Goal: Task Accomplishment & Management: Use online tool/utility

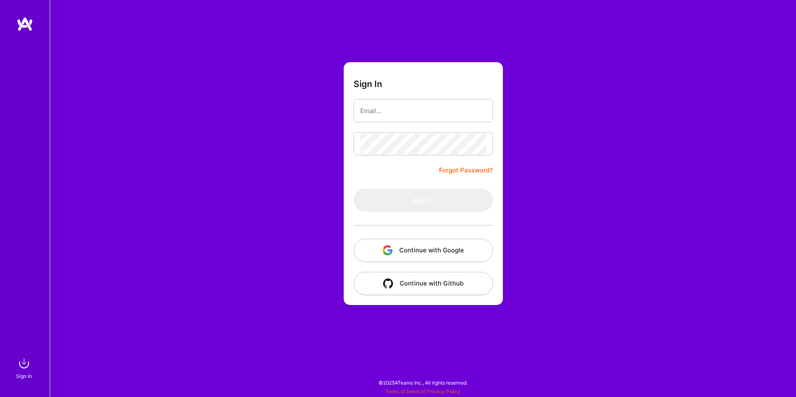
click at [413, 251] on button "Continue with Google" at bounding box center [423, 250] width 139 height 23
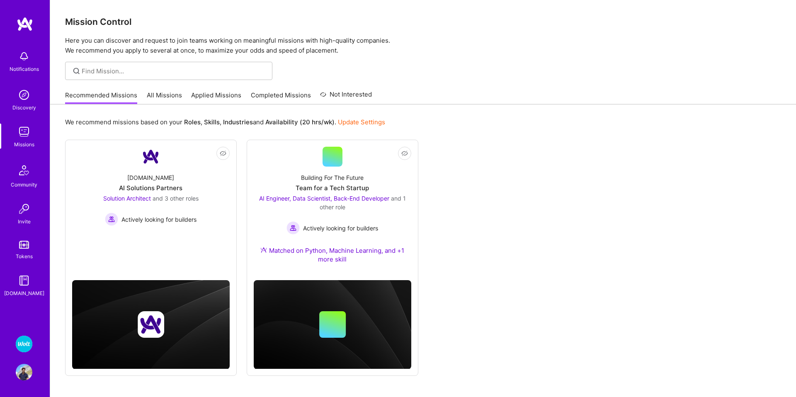
click at [30, 370] on img at bounding box center [24, 372] width 17 height 17
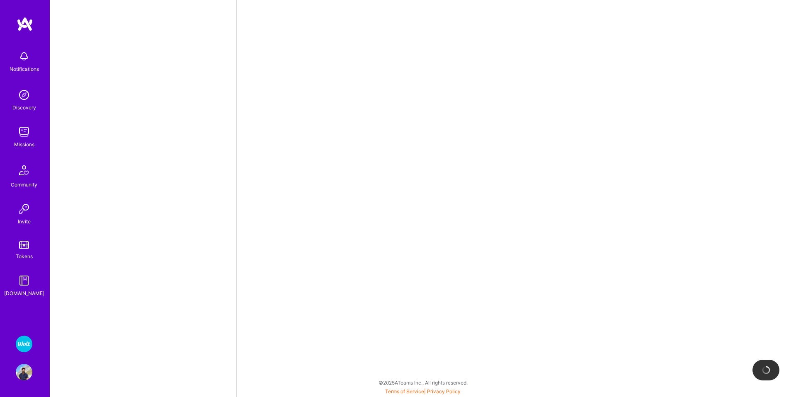
click at [23, 341] on img at bounding box center [24, 344] width 17 height 17
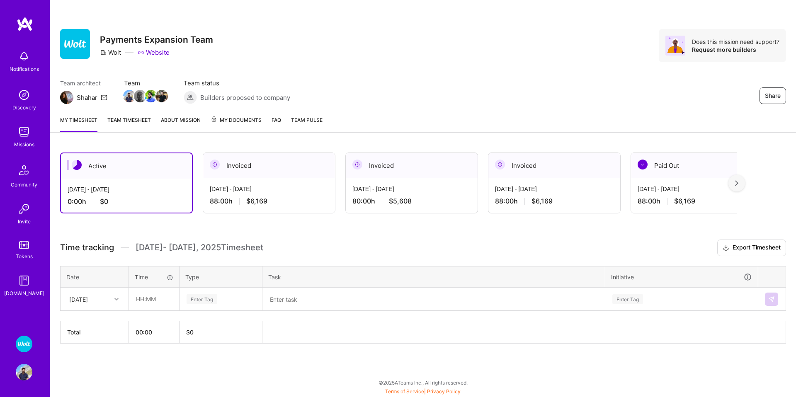
click at [25, 345] on img at bounding box center [24, 344] width 17 height 17
click at [27, 369] on img at bounding box center [24, 372] width 17 height 17
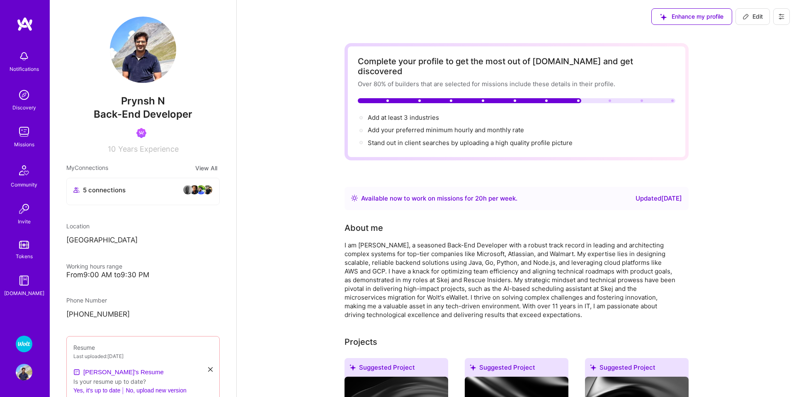
click at [28, 343] on img at bounding box center [24, 344] width 17 height 17
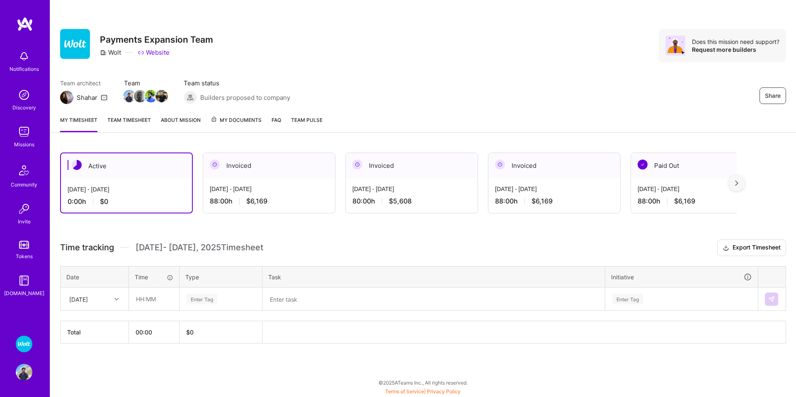
click at [173, 121] on link "About Mission" at bounding box center [181, 124] width 40 height 17
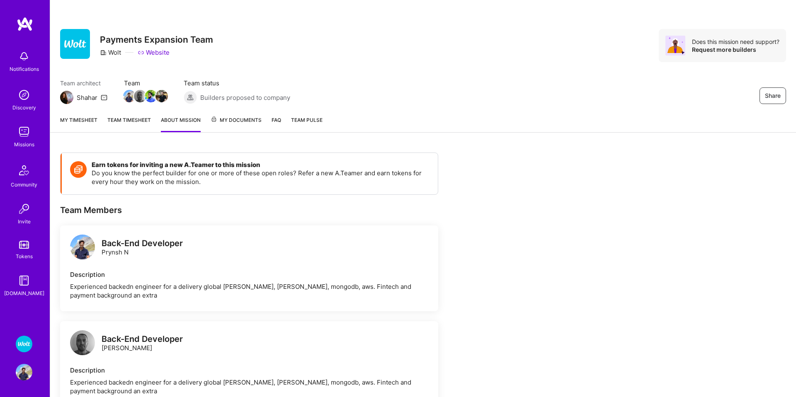
click at [131, 119] on link "Team timesheet" at bounding box center [129, 124] width 44 height 17
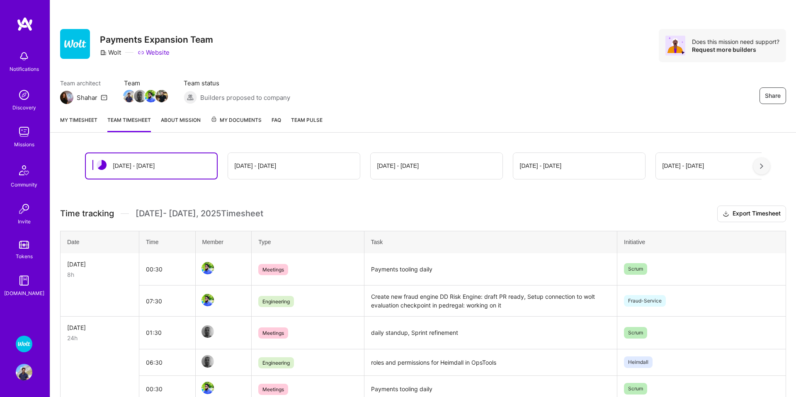
click at [764, 169] on div at bounding box center [762, 166] width 17 height 17
click at [764, 170] on div at bounding box center [762, 166] width 17 height 17
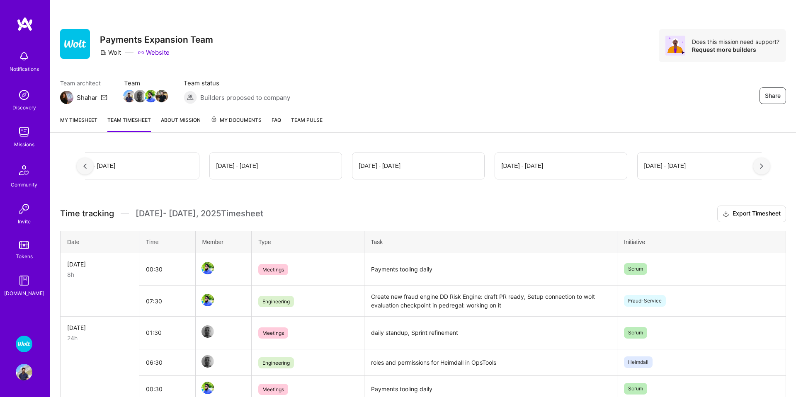
click at [764, 170] on div at bounding box center [762, 166] width 17 height 17
click at [764, 169] on div at bounding box center [762, 166] width 17 height 17
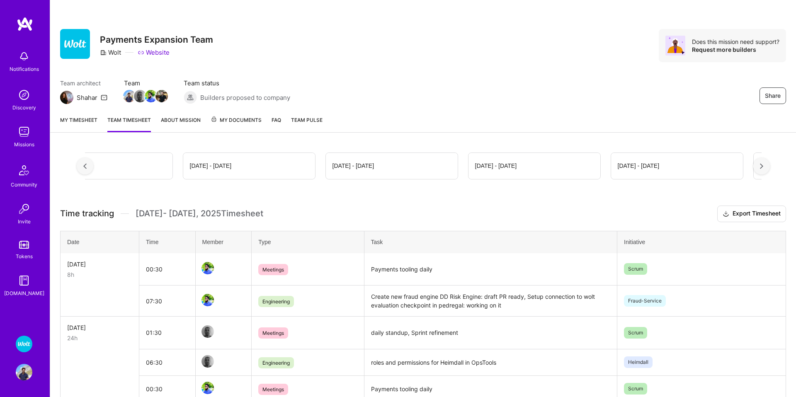
click at [764, 169] on div at bounding box center [762, 166] width 17 height 17
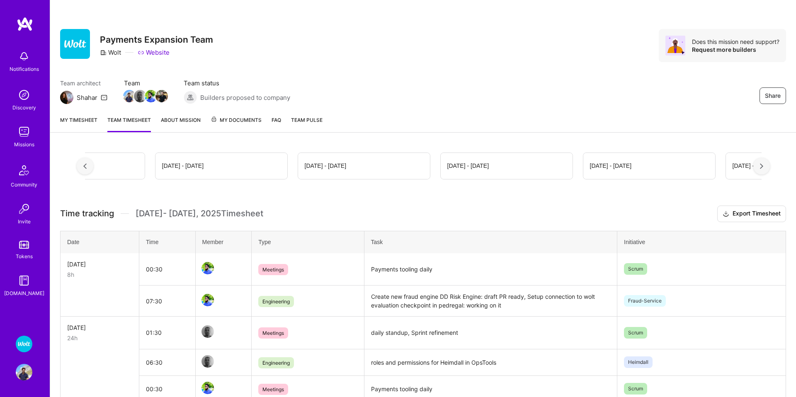
click at [764, 169] on div at bounding box center [762, 166] width 17 height 17
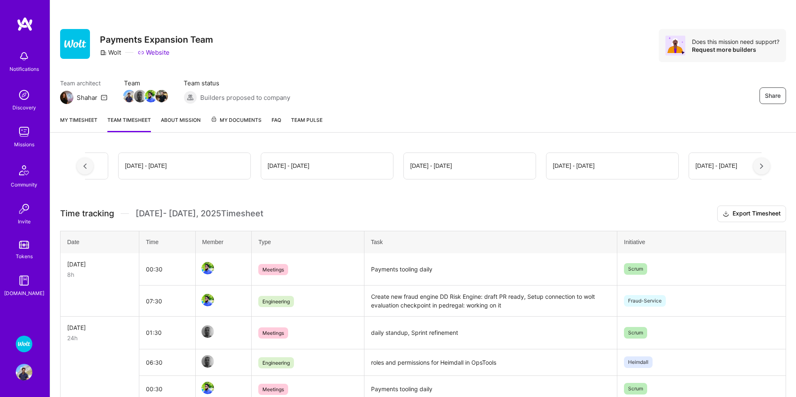
click at [764, 169] on div at bounding box center [762, 166] width 17 height 17
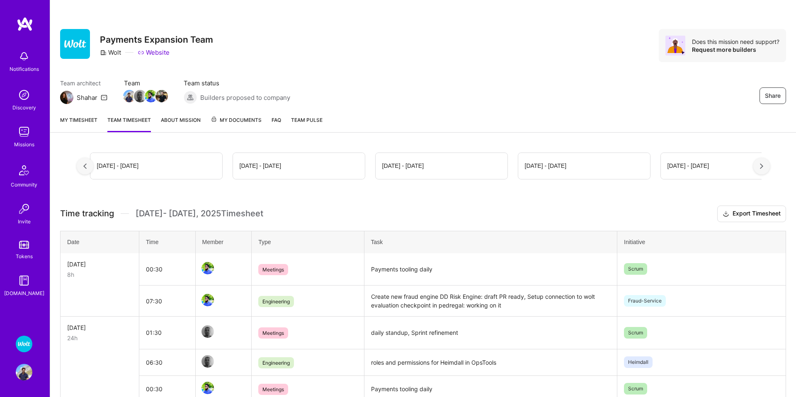
click at [764, 169] on div at bounding box center [762, 166] width 17 height 17
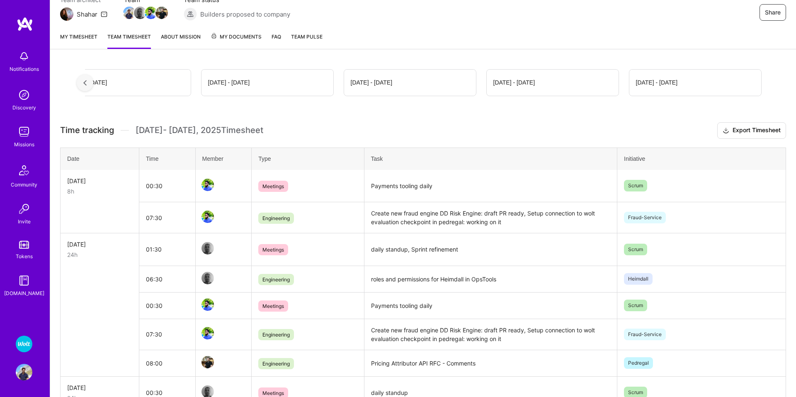
scroll to position [0, 0]
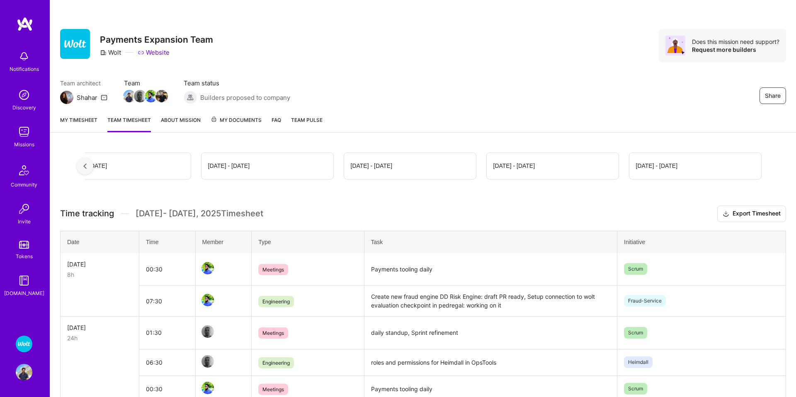
click at [83, 163] on img at bounding box center [84, 166] width 3 height 6
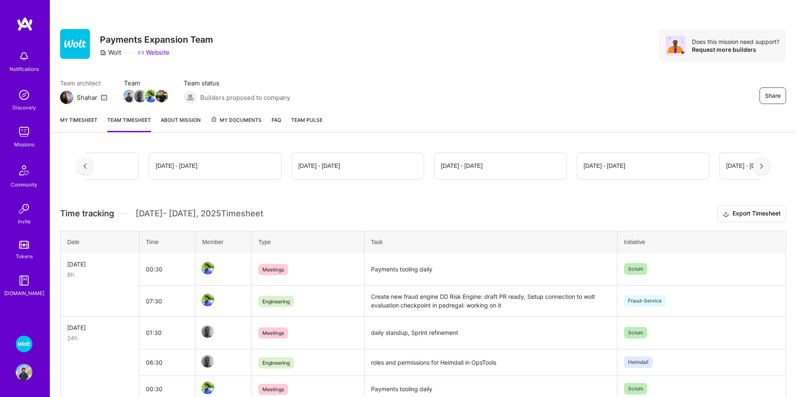
scroll to position [0, 2581]
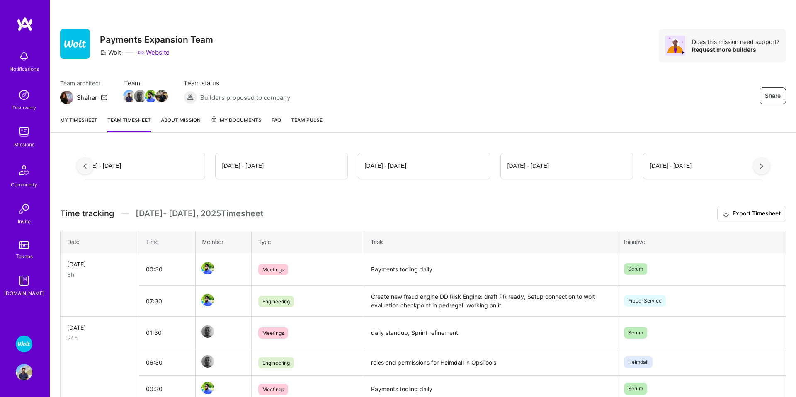
click at [87, 170] on div at bounding box center [85, 166] width 17 height 17
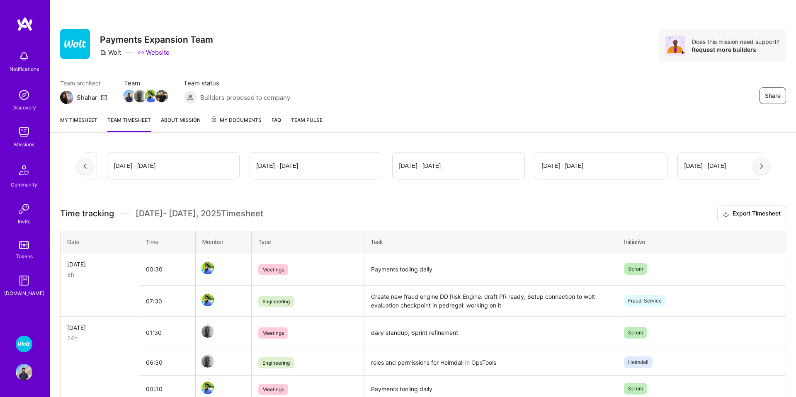
click at [87, 170] on div at bounding box center [85, 166] width 17 height 17
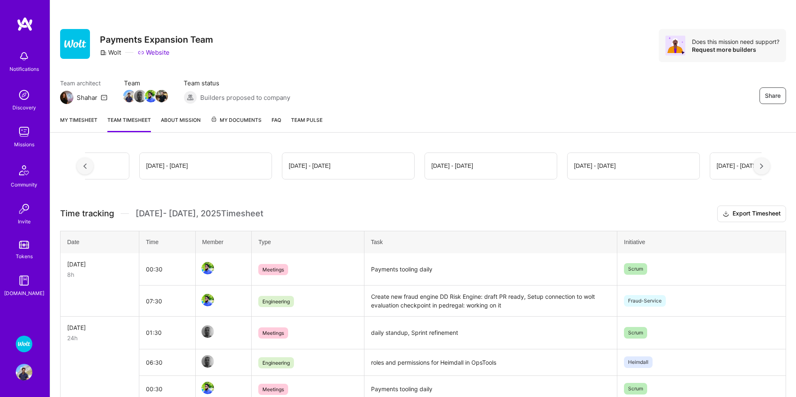
click at [87, 170] on div at bounding box center [85, 166] width 17 height 17
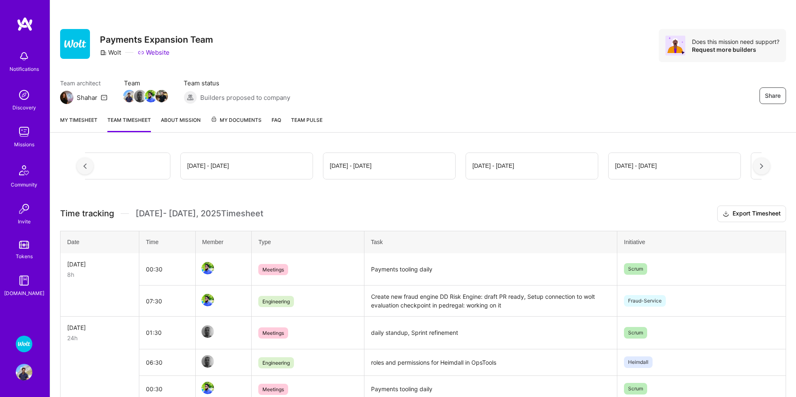
click at [87, 170] on div at bounding box center [85, 166] width 17 height 17
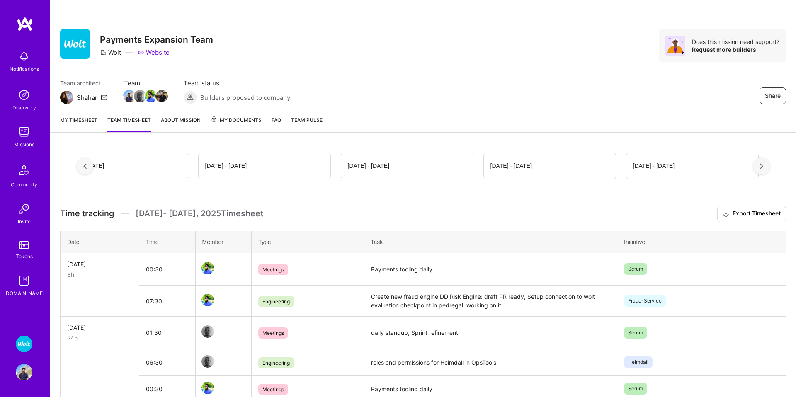
scroll to position [0, 40]
click at [87, 170] on div "[DATE] - [DATE]" at bounding box center [111, 165] width 131 height 25
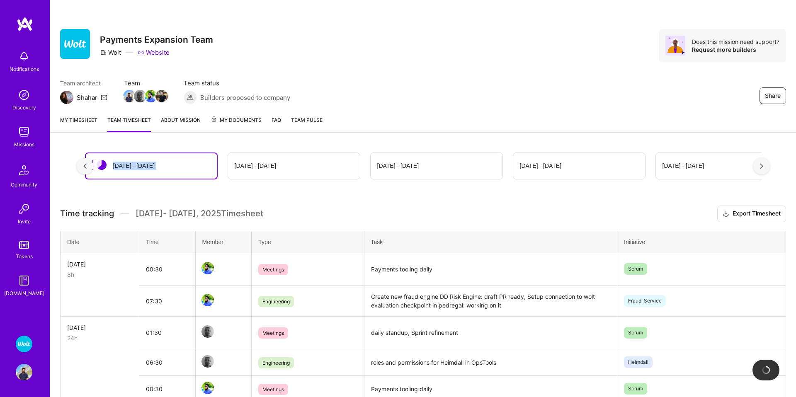
click at [86, 170] on div at bounding box center [85, 166] width 17 height 17
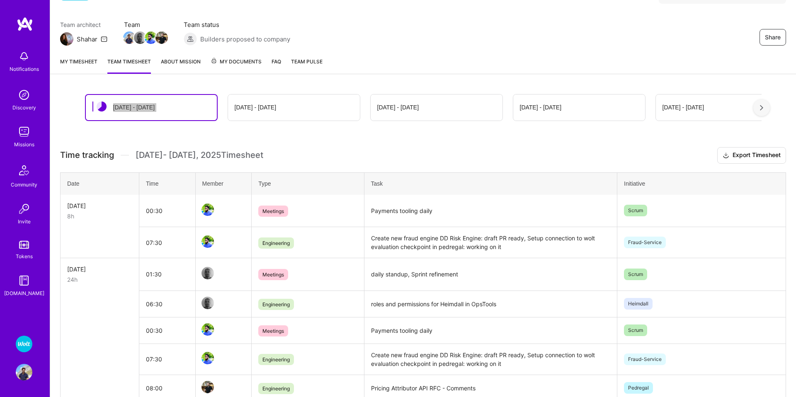
scroll to position [60, 0]
